Goal: Navigation & Orientation: Find specific page/section

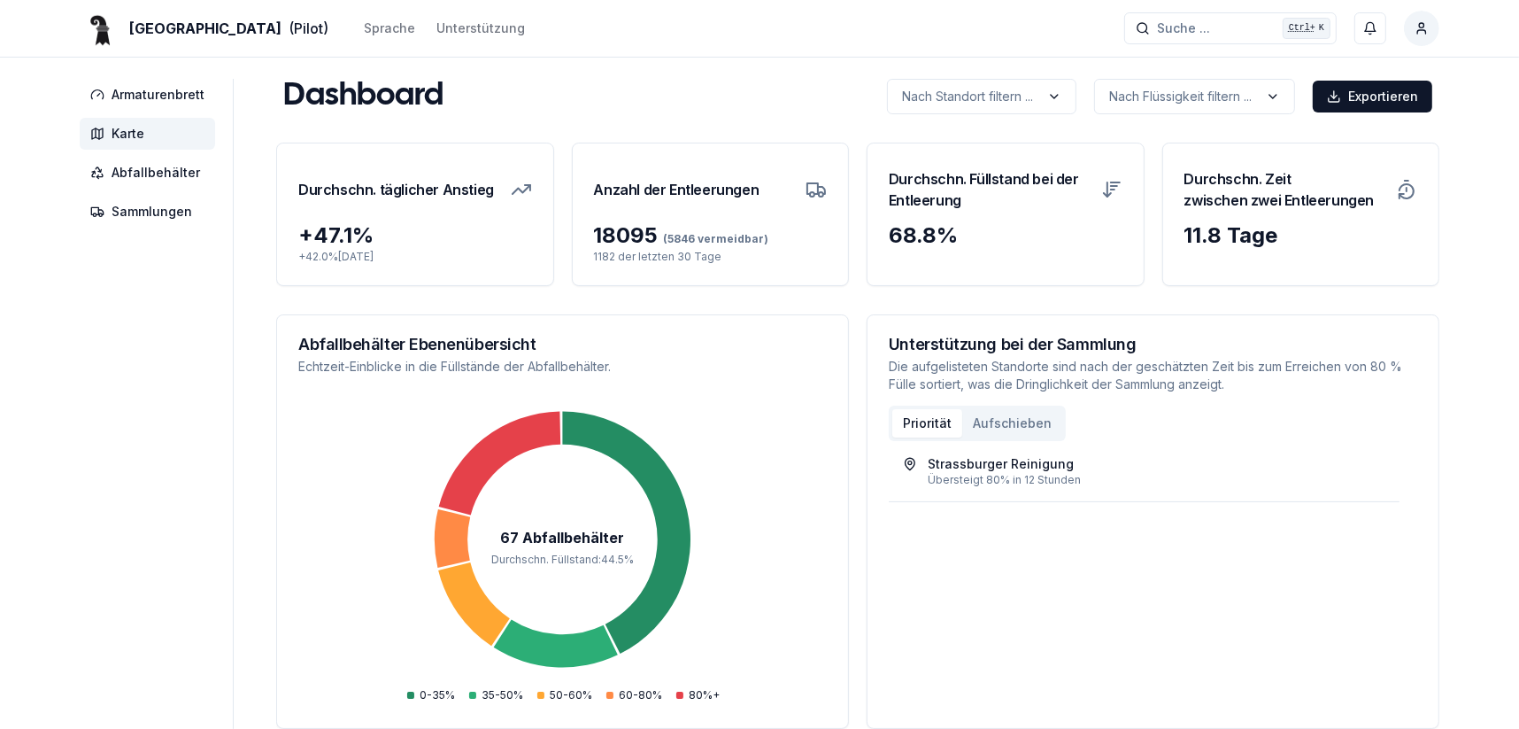
click at [128, 132] on span "Karte" at bounding box center [128, 134] width 33 height 18
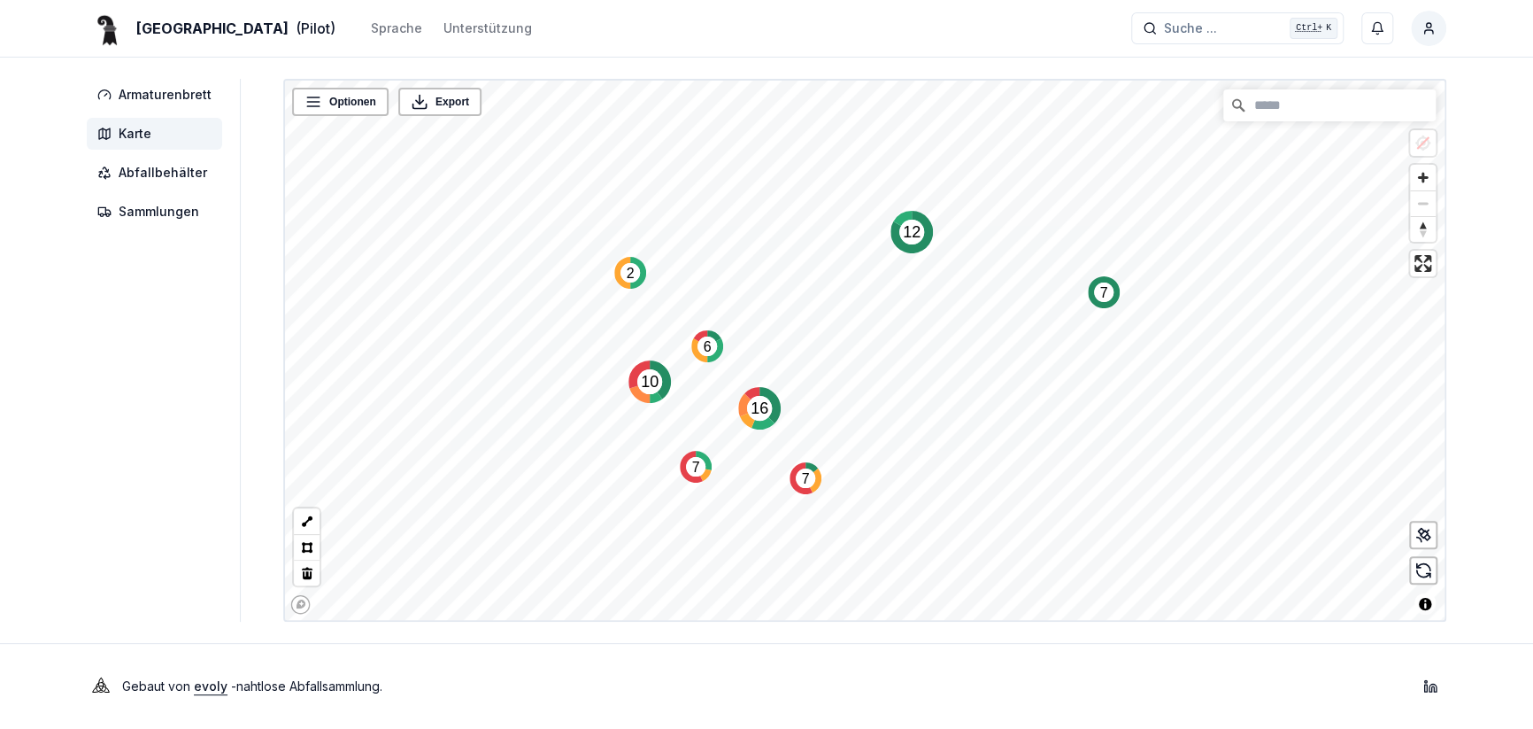
click at [914, 236] on text "12" at bounding box center [912, 232] width 18 height 18
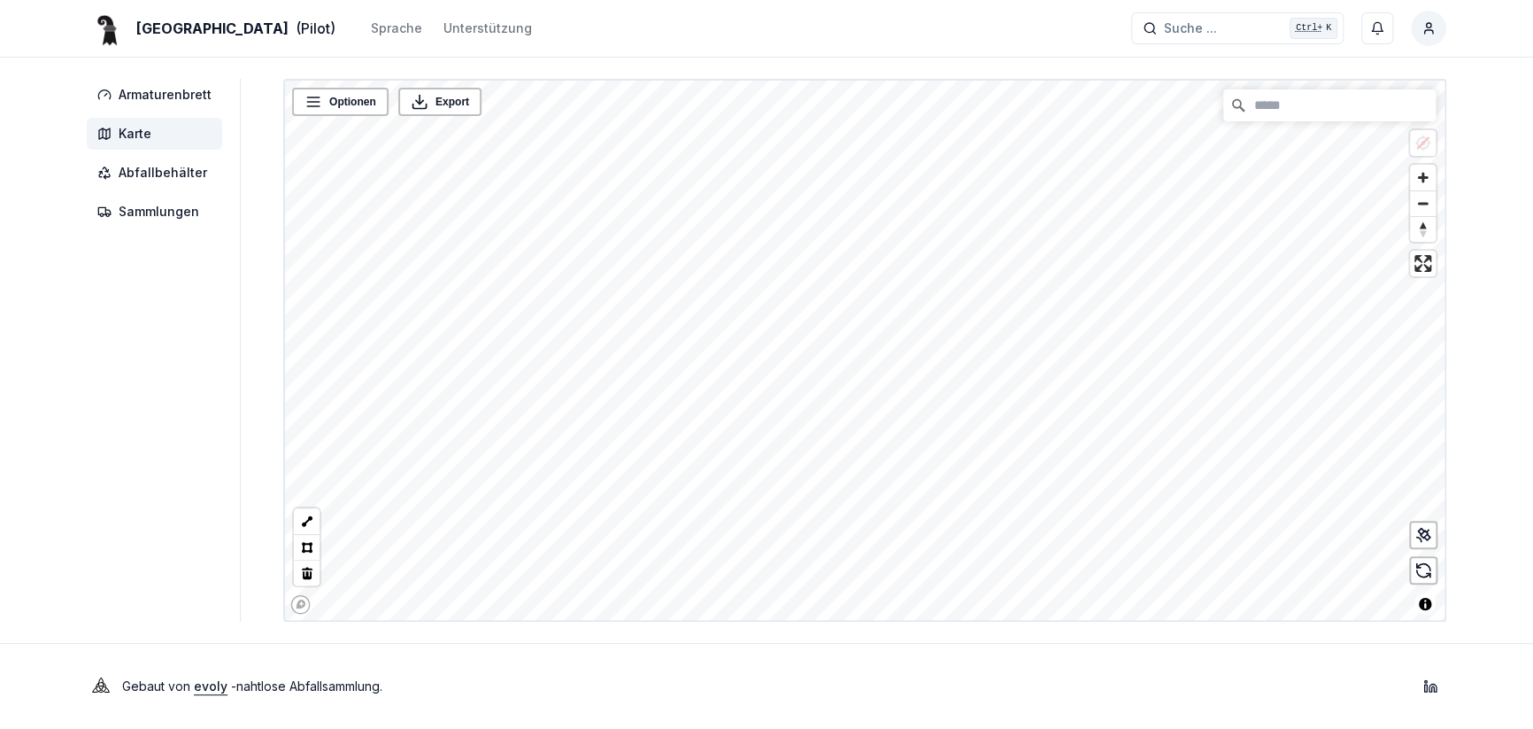
click at [222, 481] on div "Armaturenbrett Karte Abfallbehälter Sammlungen Optionen Export © Mapbox © OpenS…" at bounding box center [766, 350] width 1417 height 543
